Goal: Task Accomplishment & Management: Manage account settings

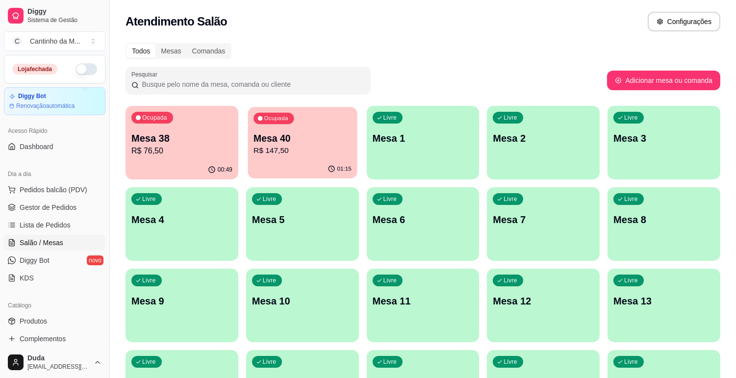
click at [258, 159] on button "Ocupada Mesa 40 R$ 147,50 01:15" at bounding box center [302, 143] width 109 height 72
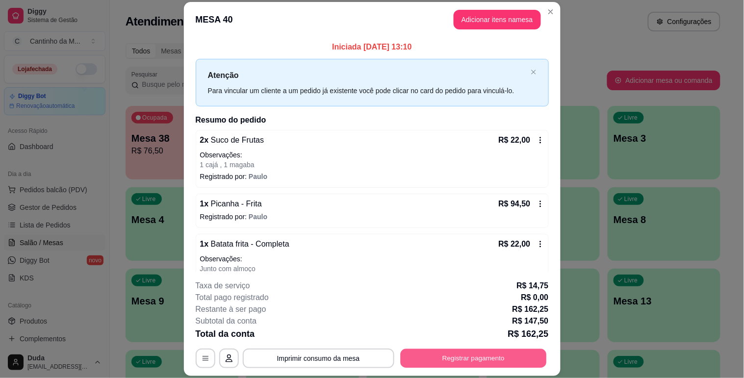
click at [439, 354] on button "Registrar pagamento" at bounding box center [473, 358] width 146 height 19
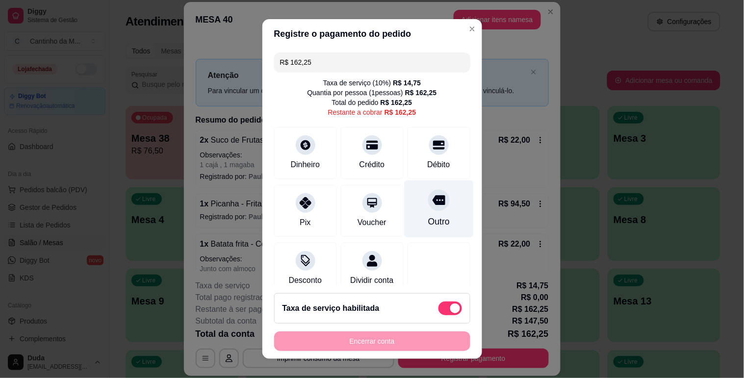
click at [432, 206] on icon at bounding box center [438, 200] width 13 height 13
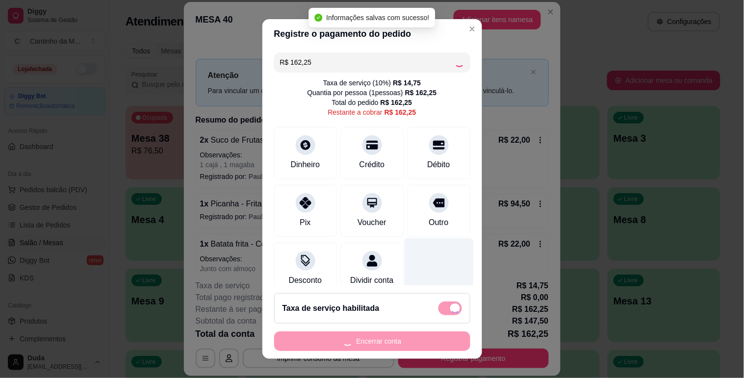
type input "R$ 0,00"
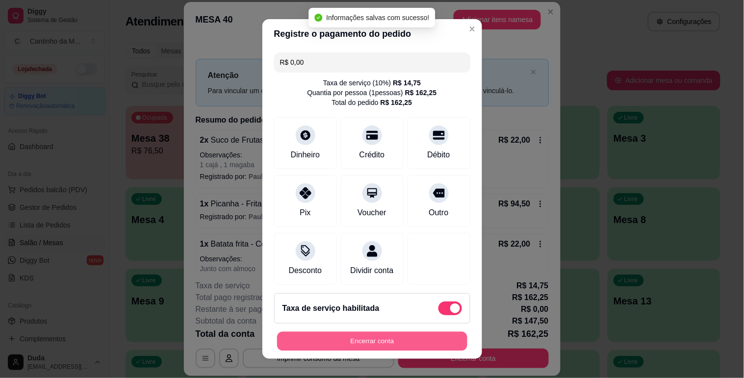
click at [378, 345] on button "Encerrar conta" at bounding box center [372, 341] width 190 height 19
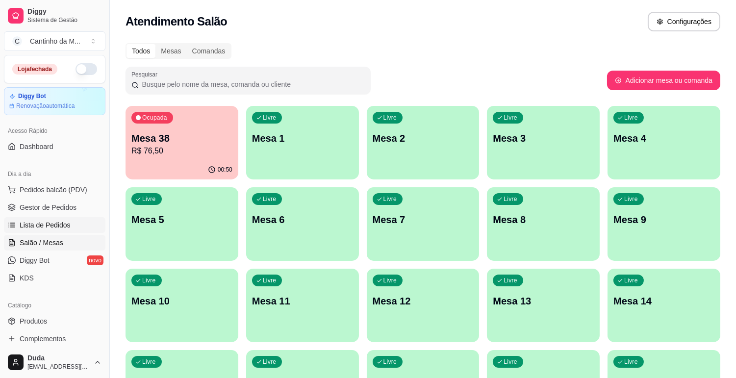
click at [82, 226] on link "Lista de Pedidos" at bounding box center [55, 225] width 102 height 16
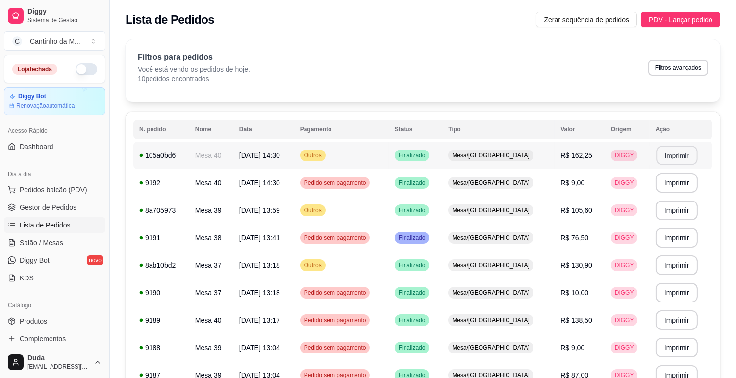
click at [669, 156] on button "Imprimir" at bounding box center [676, 155] width 41 height 19
click at [76, 204] on link "Gestor de Pedidos" at bounding box center [55, 208] width 102 height 16
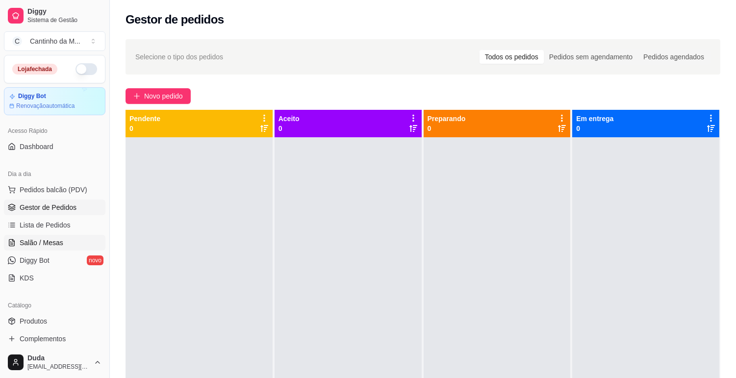
click at [72, 239] on link "Salão / Mesas" at bounding box center [55, 243] width 102 height 16
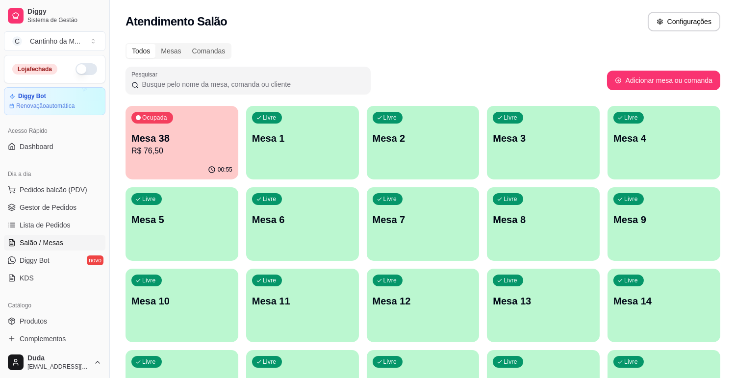
click at [179, 146] on p "R$ 76,50" at bounding box center [181, 151] width 101 height 12
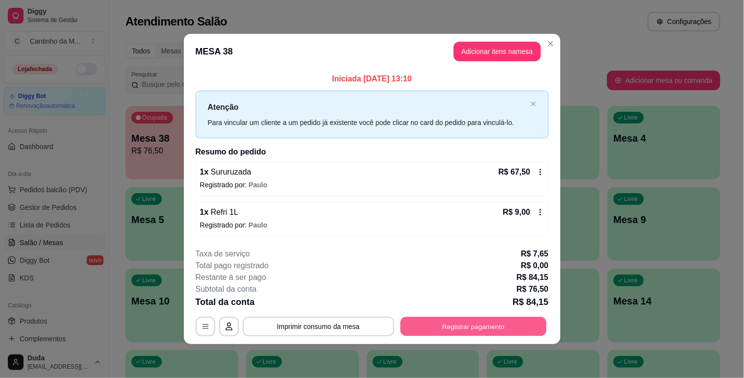
click at [409, 331] on button "Registrar pagamento" at bounding box center [473, 326] width 146 height 19
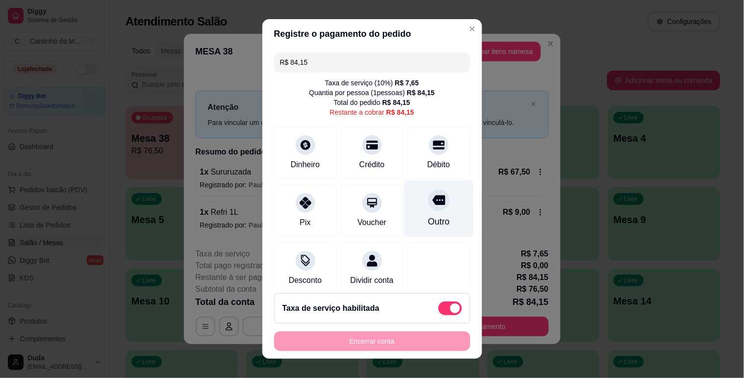
click at [417, 214] on div "Outro" at bounding box center [438, 208] width 69 height 57
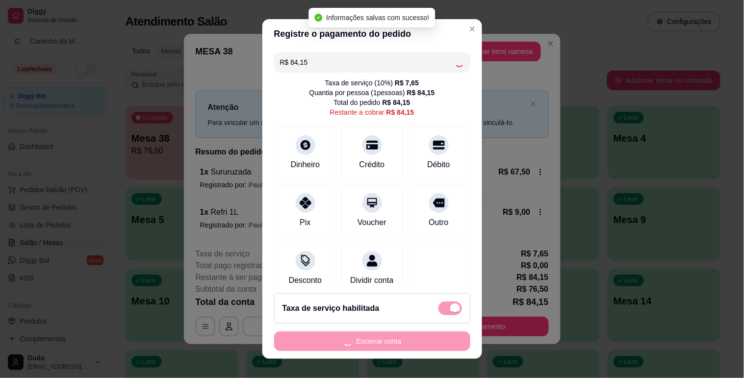
click at [360, 342] on div "Encerrar conta" at bounding box center [372, 342] width 196 height 20
type input "R$ 0,00"
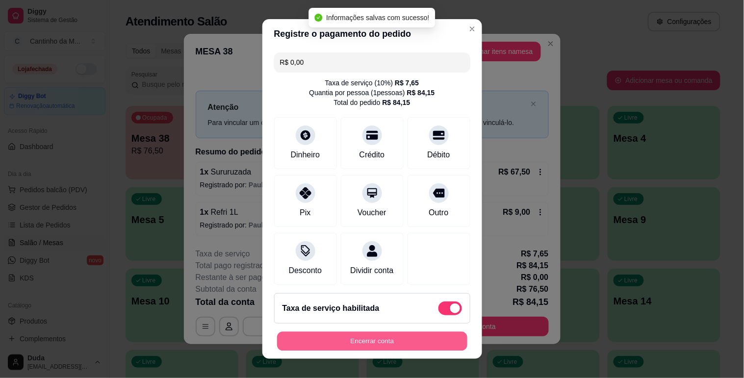
click at [360, 342] on button "Encerrar conta" at bounding box center [372, 341] width 190 height 19
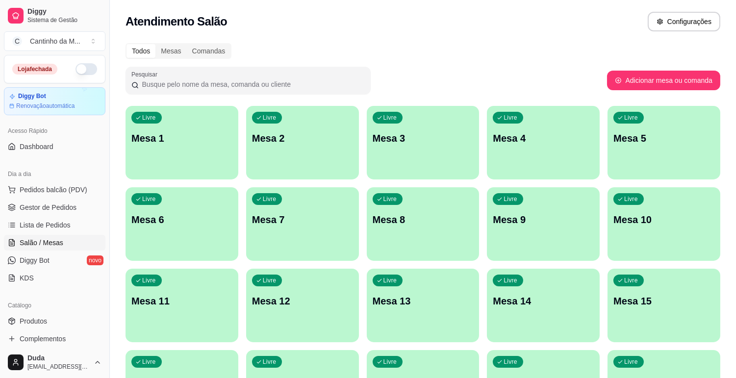
click at [62, 225] on span "Lista de Pedidos" at bounding box center [45, 225] width 51 height 10
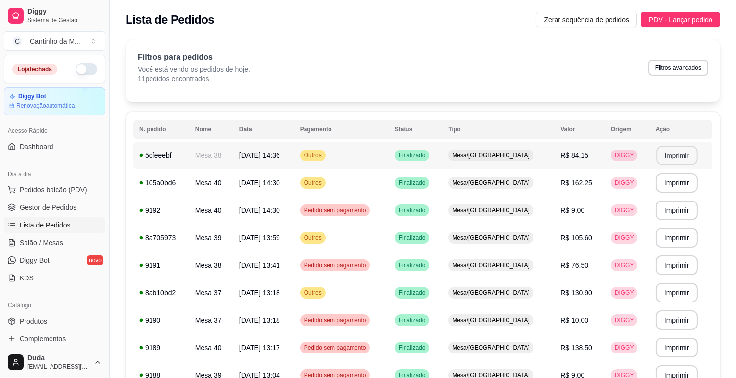
click at [681, 151] on button "Imprimir" at bounding box center [676, 155] width 41 height 19
click at [78, 204] on link "Gestor de Pedidos" at bounding box center [55, 208] width 102 height 16
